Goal: Task Accomplishment & Management: Use online tool/utility

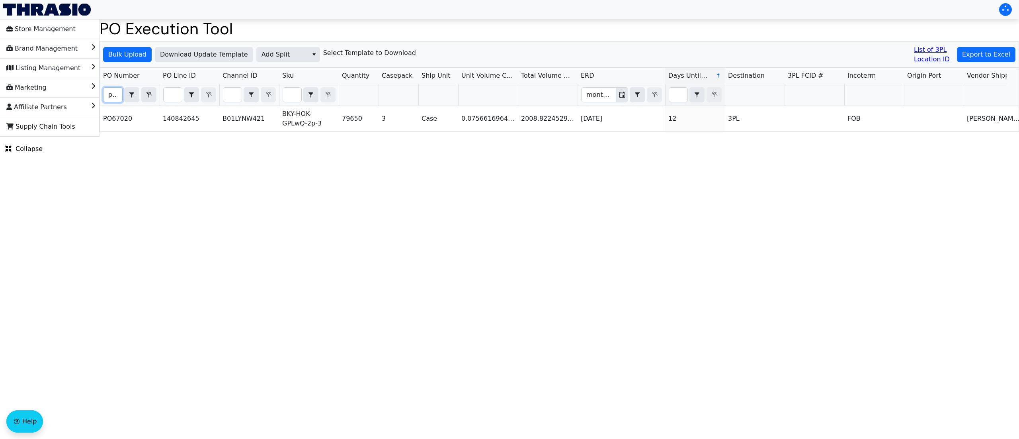
scroll to position [0, 18]
type input "po67020"
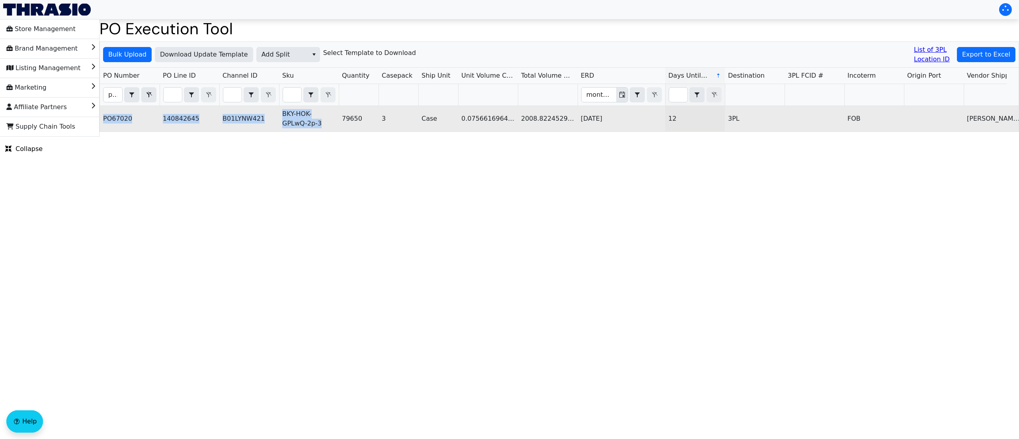
drag, startPoint x: 104, startPoint y: 117, endPoint x: 326, endPoint y: 125, distance: 222.3
click at [326, 125] on tr "PO67020 140842645 B01LYNW421 BKY-HOK-GPLwQ-2p-3 79650 3 Case 0.07566169641824 2…" at bounding box center [914, 118] width 1628 height 25
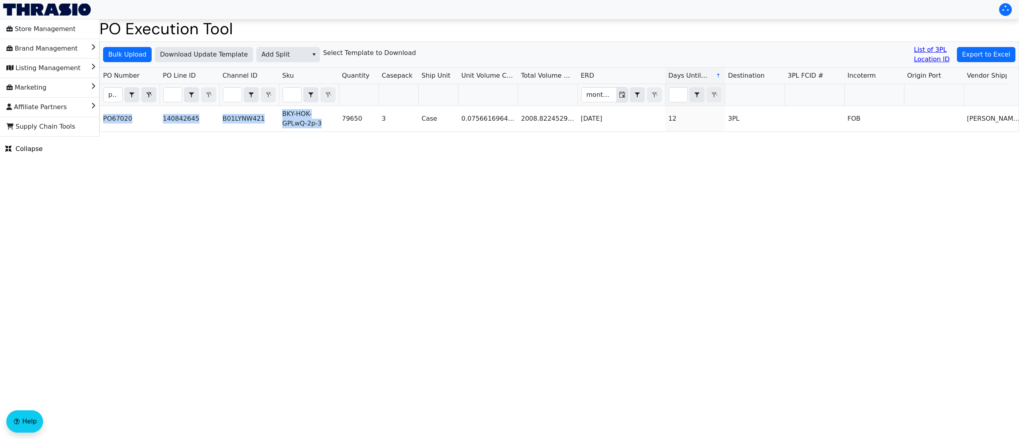
copy tr "PO67020 140842645 B01LYNW421 BKY-HOK-GPLwQ-2p-3"
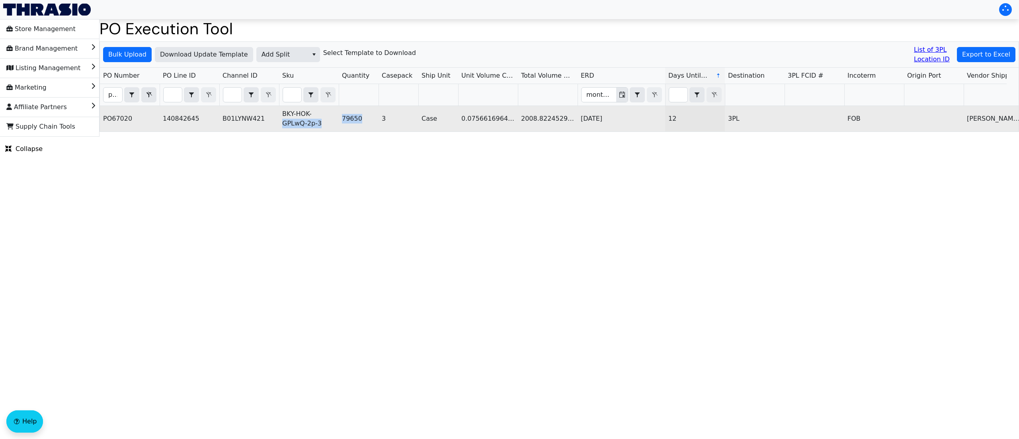
drag, startPoint x: 348, startPoint y: 114, endPoint x: 336, endPoint y: 109, distance: 12.5
click at [336, 109] on tr "PO67020 140842645 B01LYNW421 BKY-HOK-GPLwQ-2p-3 79650 3 Case 0.07566169641824 2…" at bounding box center [914, 118] width 1628 height 25
click at [365, 119] on td "79650" at bounding box center [359, 118] width 40 height 25
click at [362, 119] on td "79650" at bounding box center [359, 118] width 40 height 25
copy td "79650"
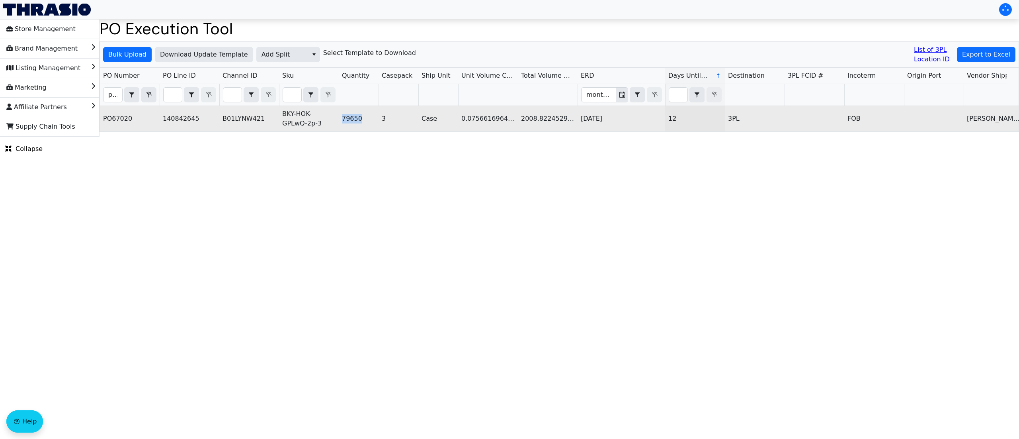
drag, startPoint x: 362, startPoint y: 119, endPoint x: 343, endPoint y: 115, distance: 20.1
click at [343, 115] on td "79650" at bounding box center [359, 118] width 40 height 25
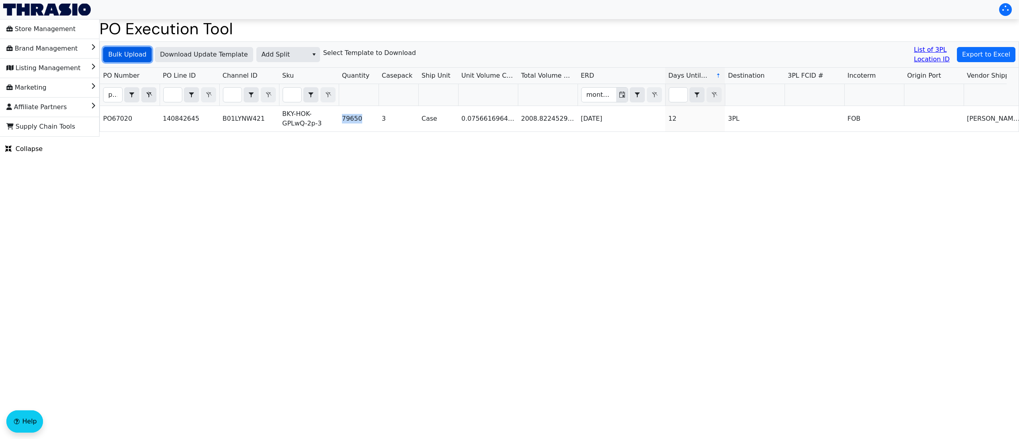
click at [127, 52] on span "Bulk Upload" at bounding box center [127, 55] width 38 height 10
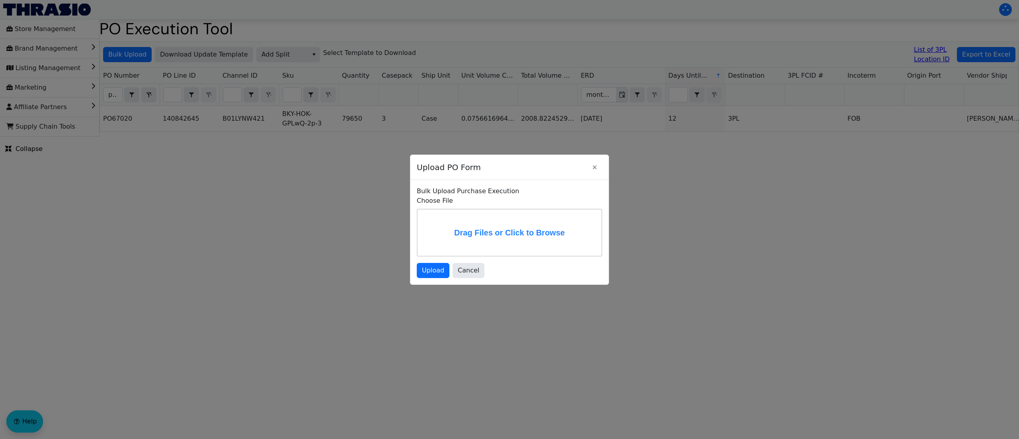
click at [465, 232] on label "Drag Files or Click to Browse" at bounding box center [510, 232] width 184 height 46
click at [0, 0] on input "Drag Files or Click to Browse" at bounding box center [0, 0] width 0 height 0
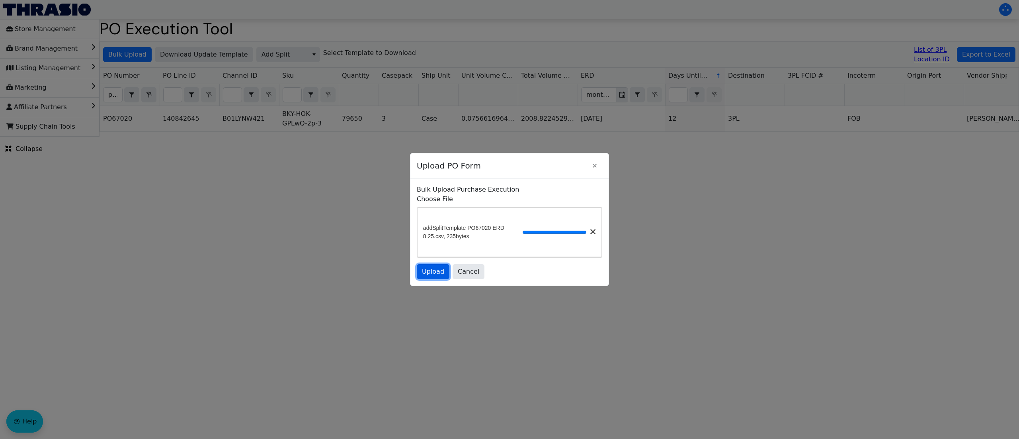
click at [442, 275] on span "Upload" at bounding box center [433, 272] width 22 height 10
